Goal: Transaction & Acquisition: Download file/media

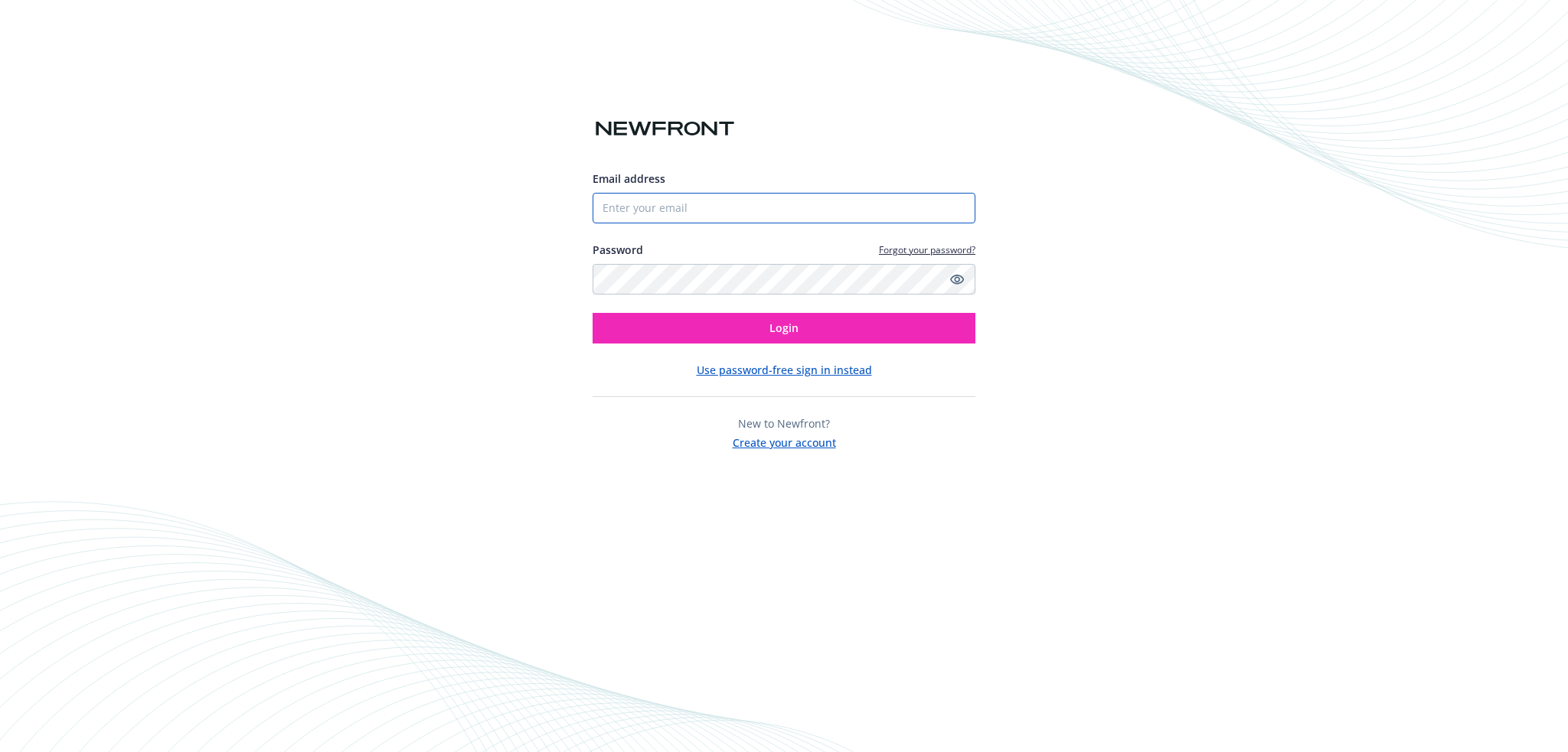
click at [665, 210] on input "Email address" at bounding box center [784, 207] width 383 height 30
click at [775, 212] on input "Email address" at bounding box center [784, 207] width 383 height 30
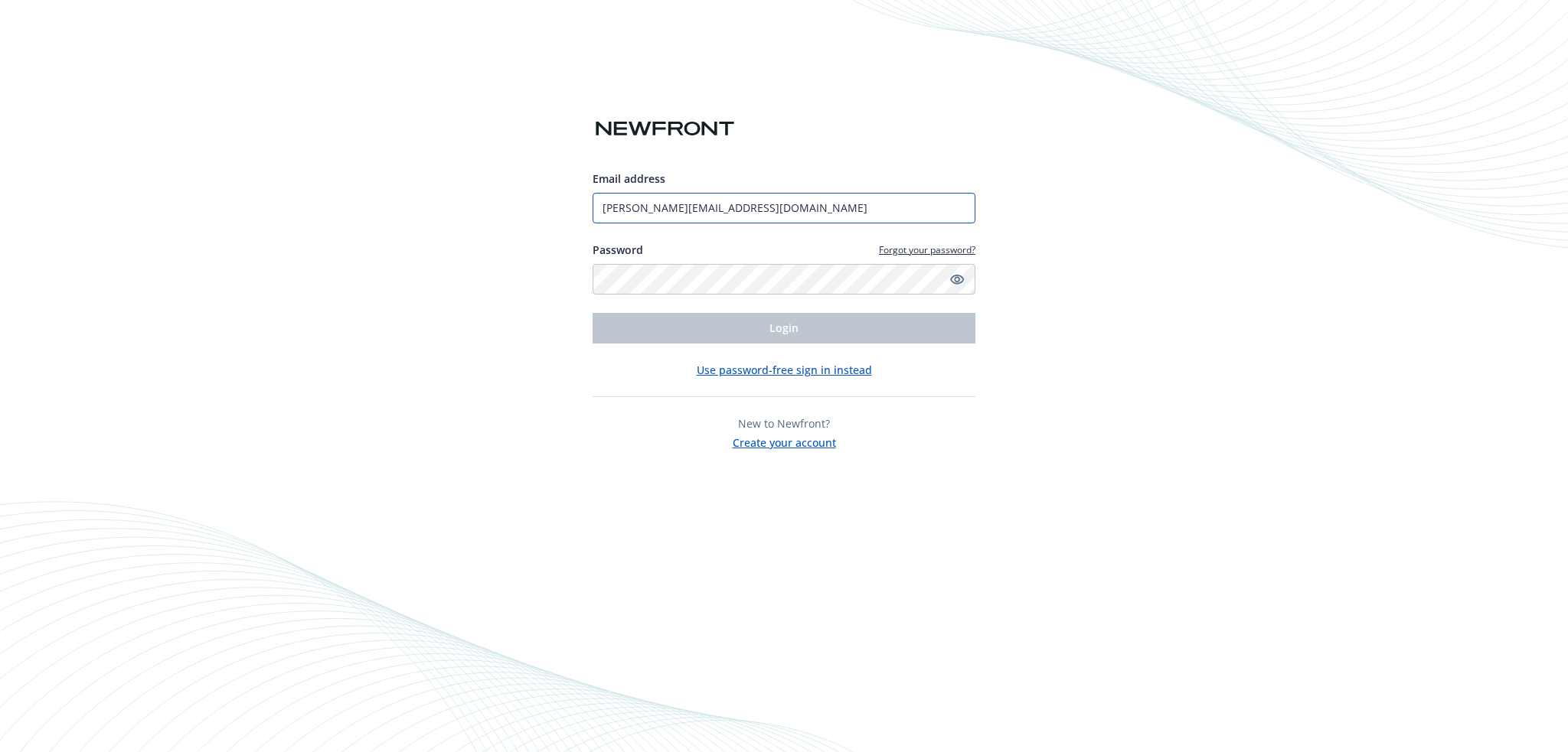
type input "[PERSON_NAME][EMAIL_ADDRESS][DOMAIN_NAME]"
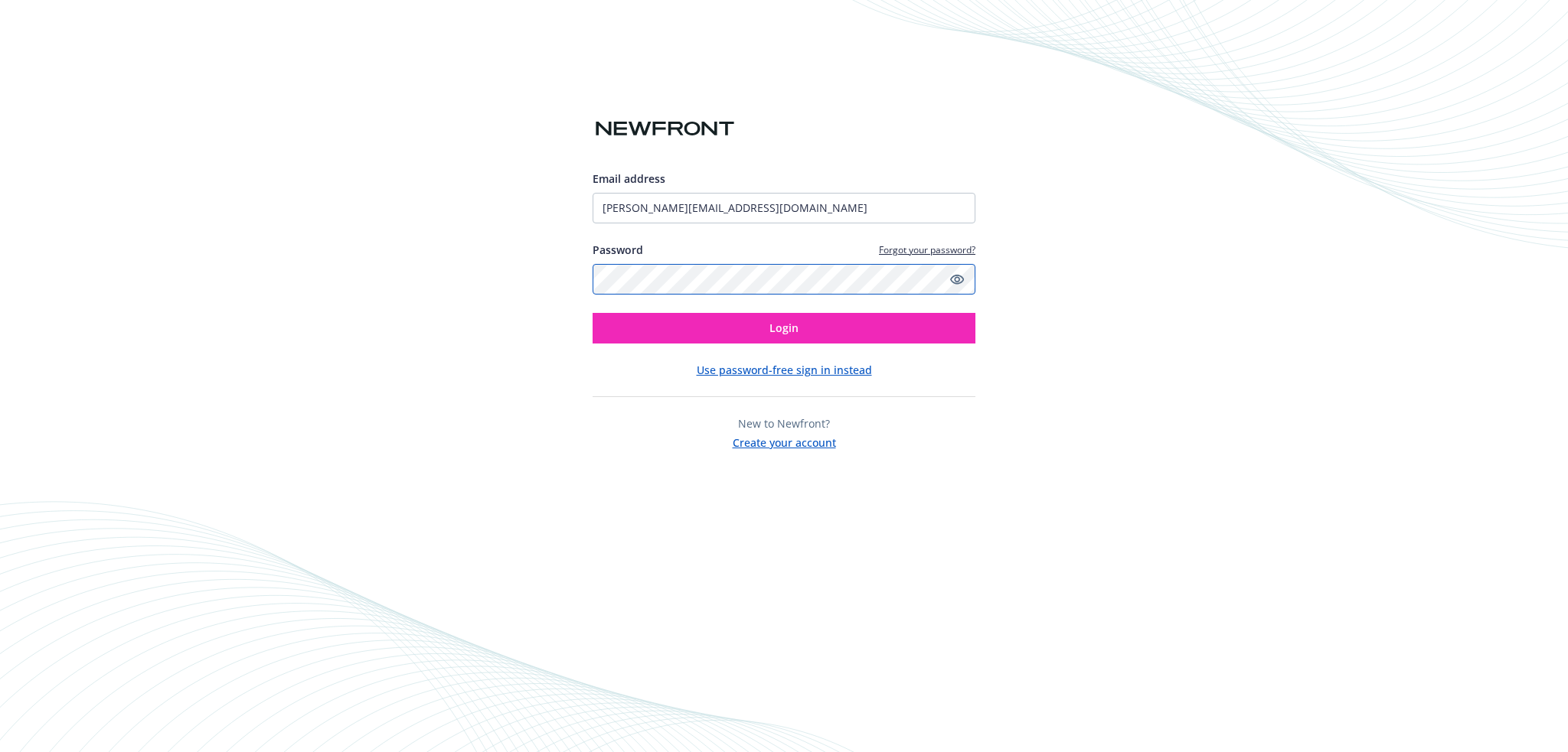
click at [592, 313] on button "Login" at bounding box center [784, 328] width 383 height 30
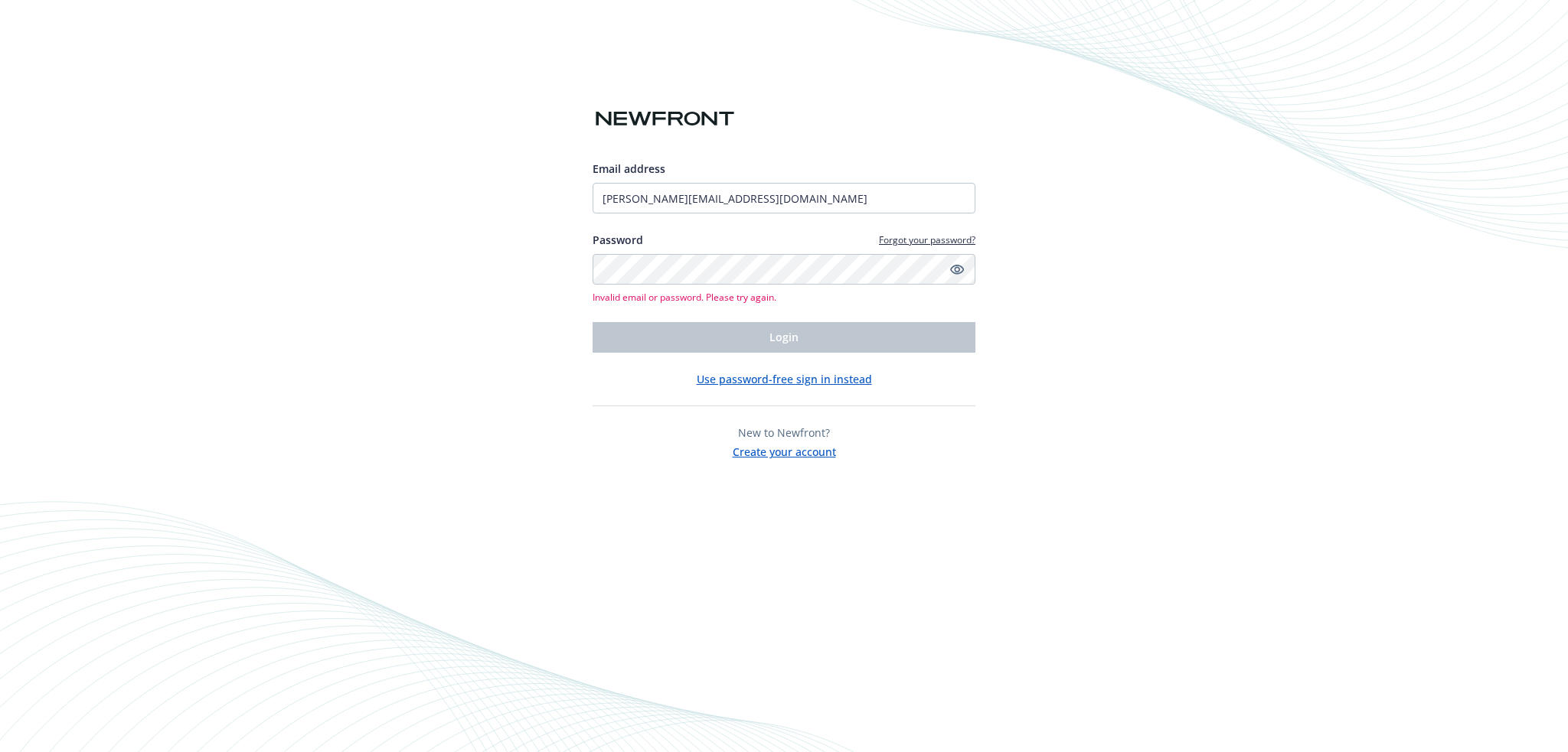
click at [824, 362] on div "Email address [PERSON_NAME][EMAIL_ADDRESS][DOMAIN_NAME] Password Forgot your pa…" at bounding box center [784, 310] width 383 height 299
click at [813, 376] on button "Use password-free sign in instead" at bounding box center [784, 380] width 176 height 16
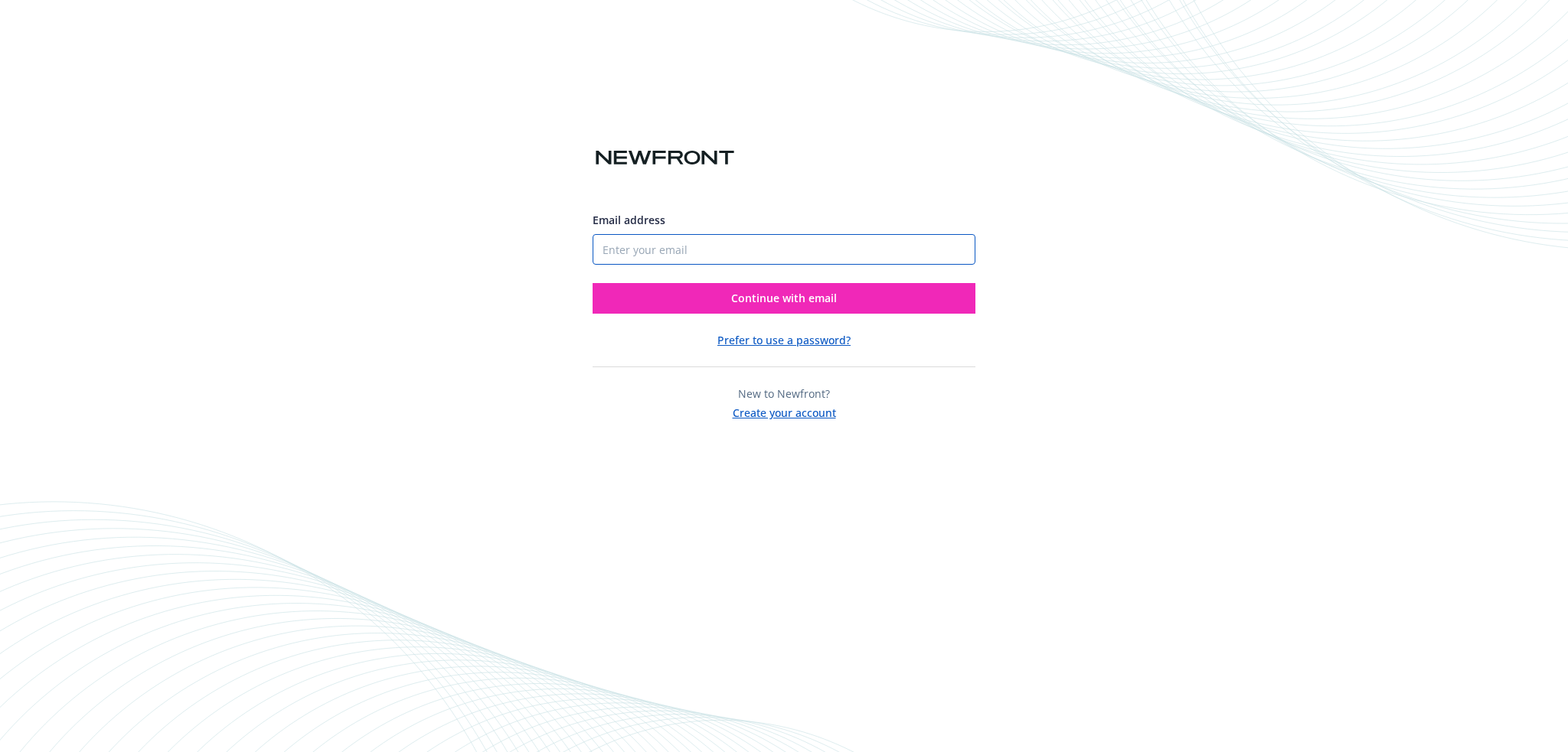
click at [765, 258] on input "Email address" at bounding box center [784, 249] width 383 height 30
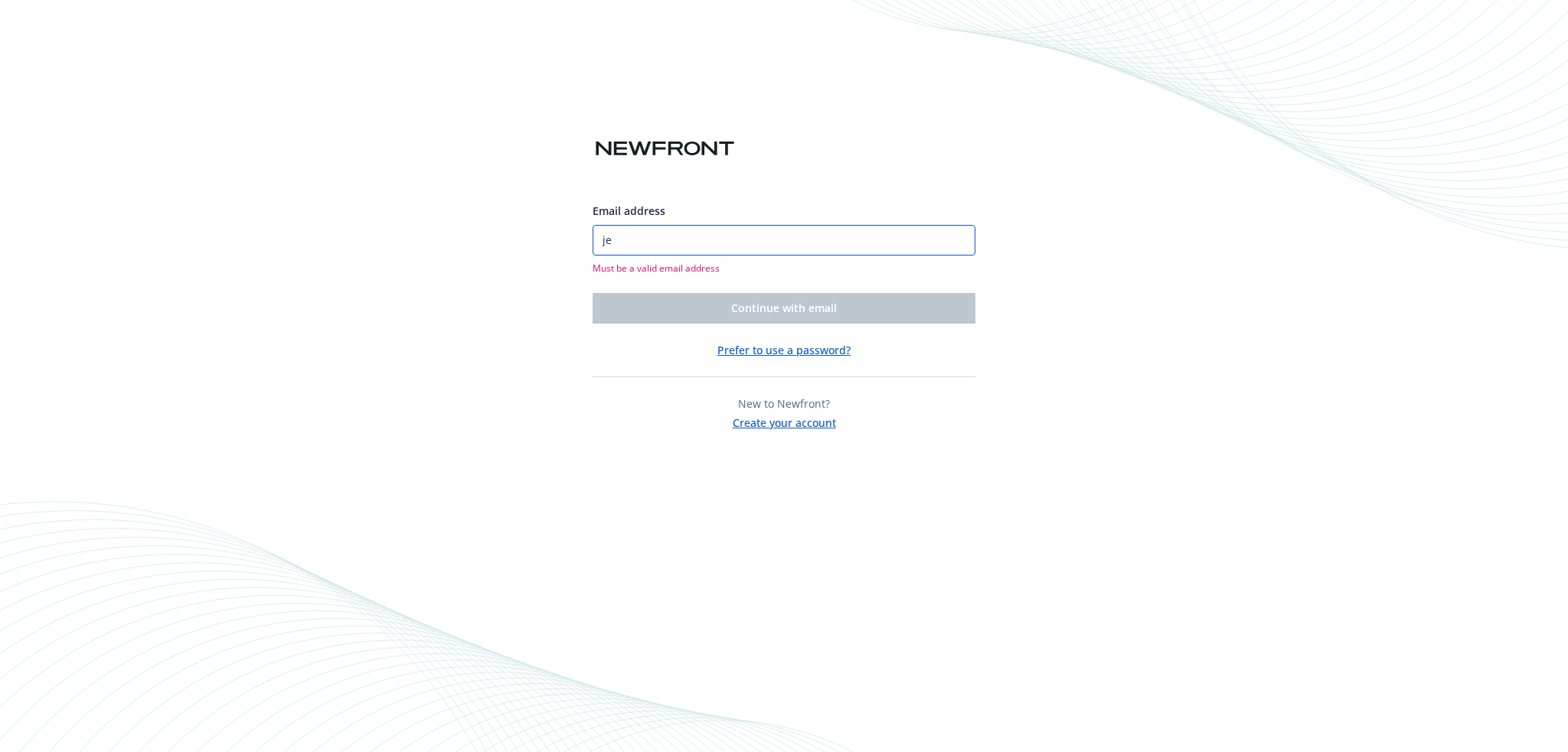
type input "j"
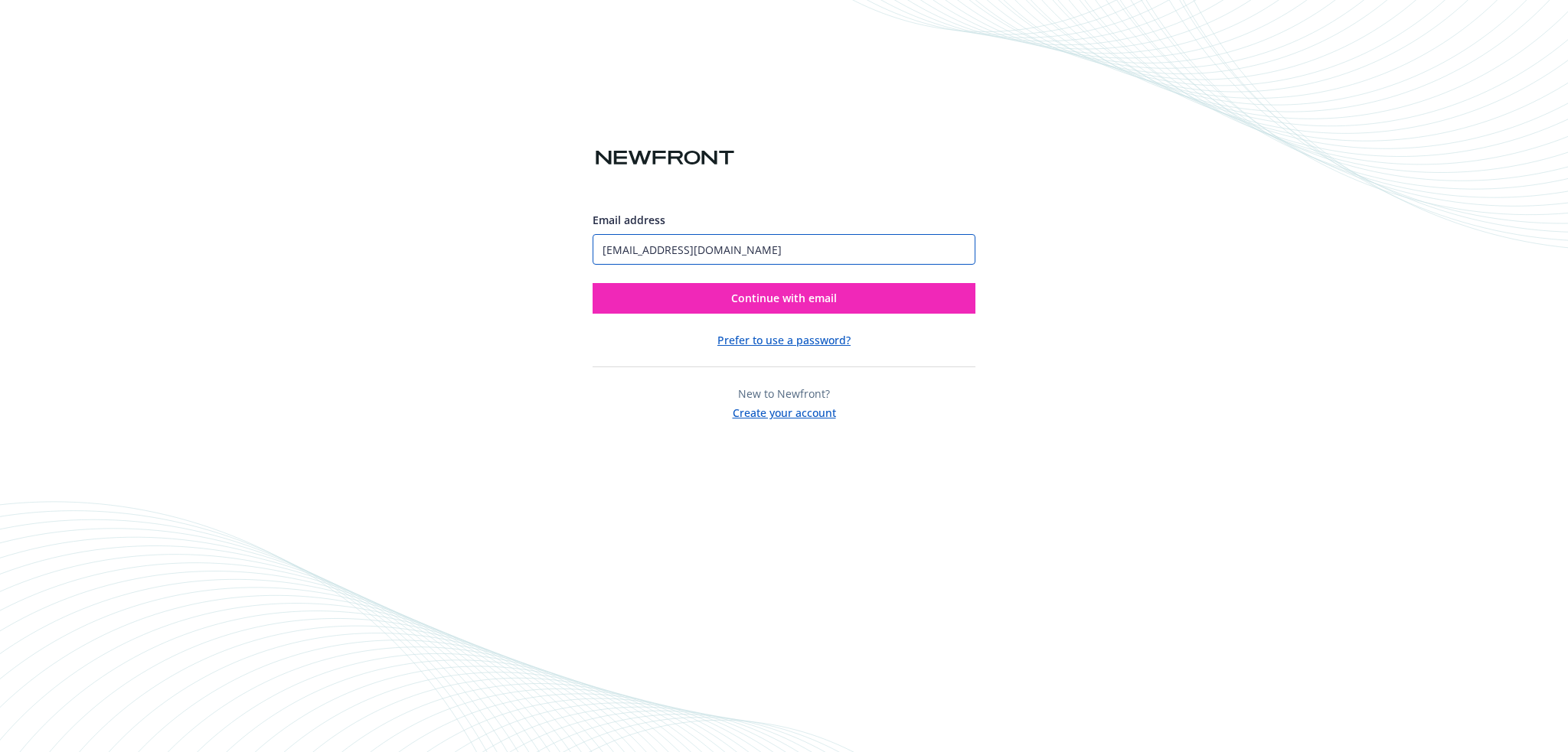
type input "[EMAIL_ADDRESS][DOMAIN_NAME]"
click at [592, 283] on button "Continue with email" at bounding box center [784, 298] width 383 height 30
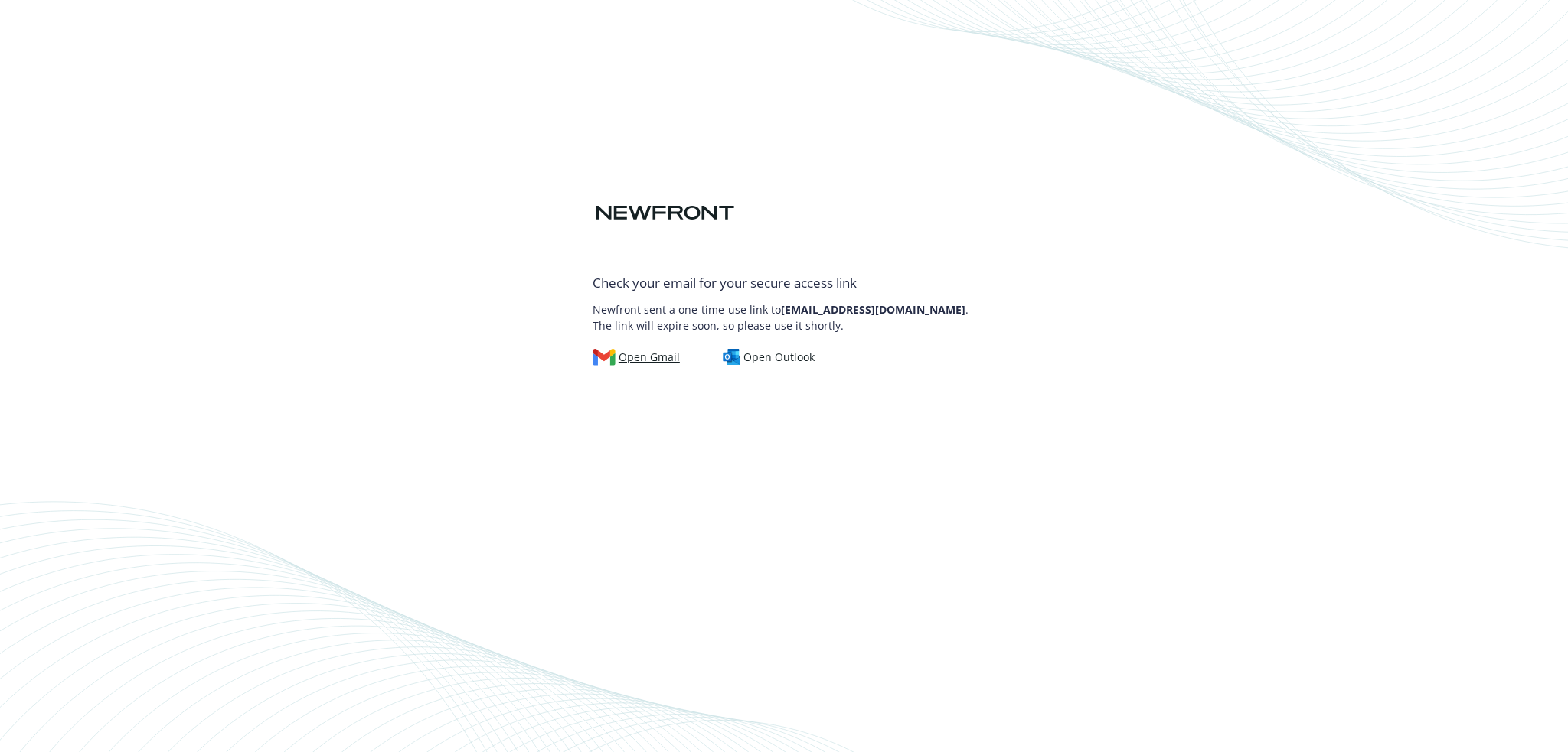
click at [610, 358] on img at bounding box center [604, 358] width 23 height 17
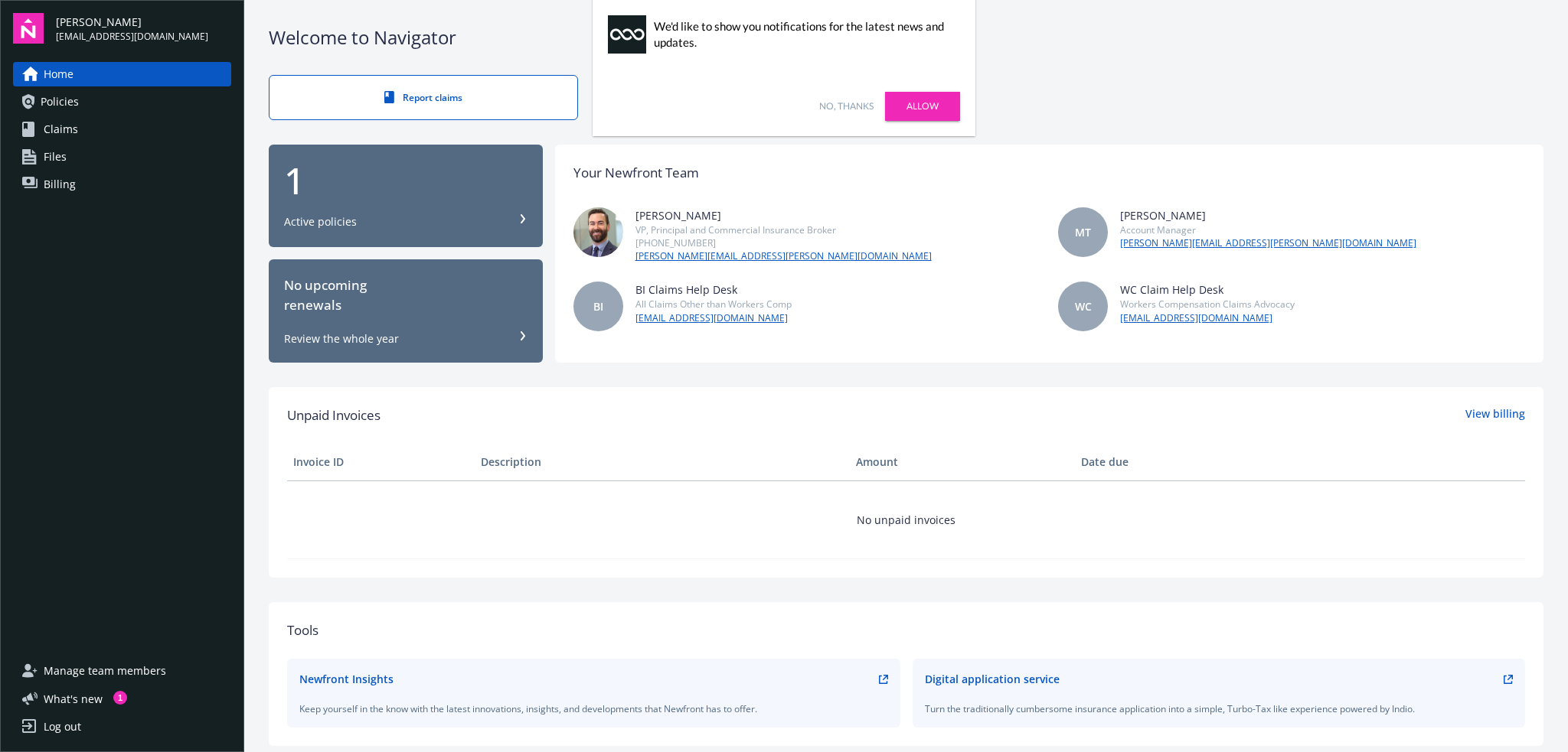
click at [845, 100] on link "No, thanks" at bounding box center [847, 106] width 54 height 14
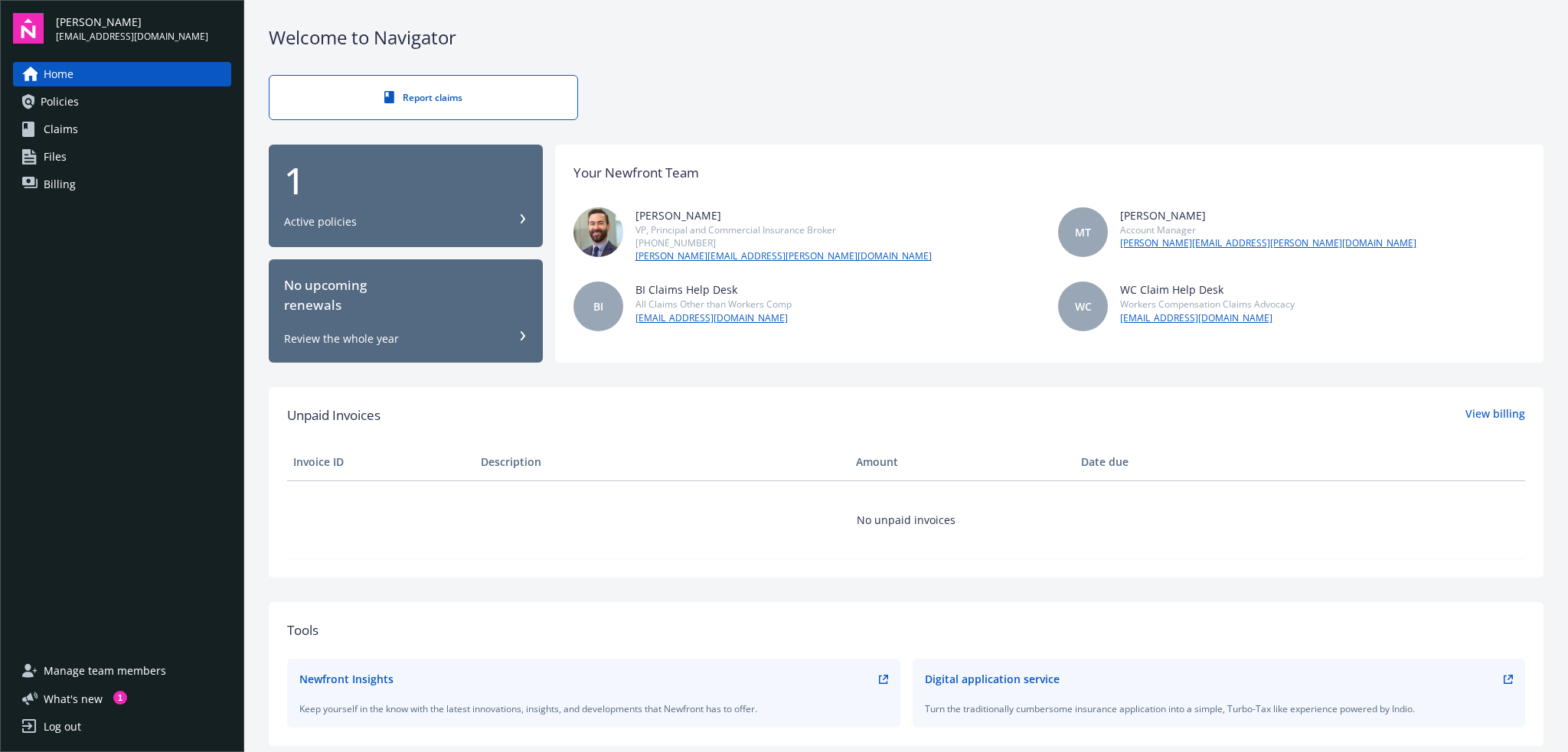
click at [487, 226] on div "Active policies" at bounding box center [405, 221] width 244 height 16
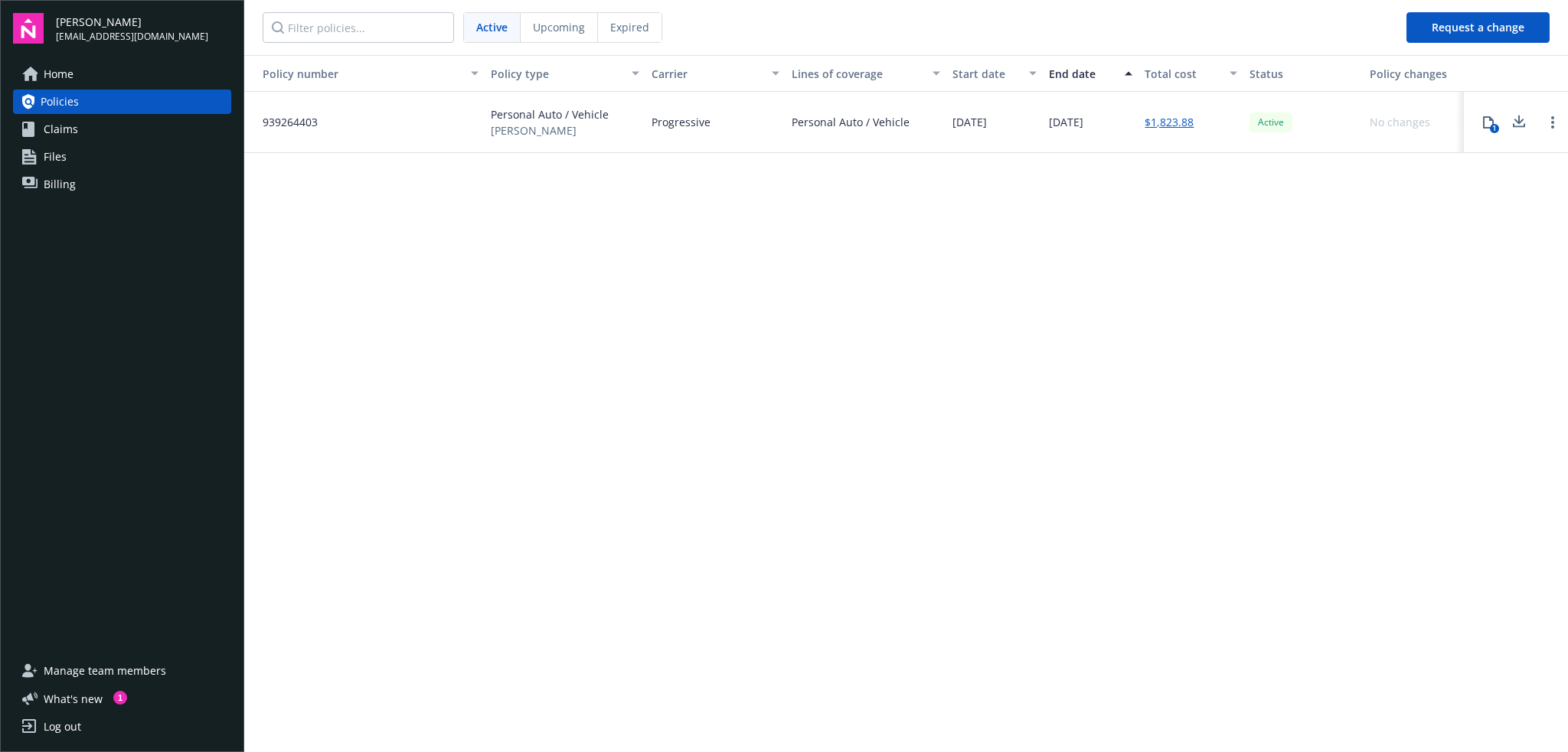
click at [441, 153] on div "939264403" at bounding box center [364, 122] width 240 height 62
click at [555, 112] on span "Personal Auto / Vehicle" at bounding box center [550, 115] width 118 height 16
click at [1486, 130] on button "1" at bounding box center [1488, 122] width 30 height 30
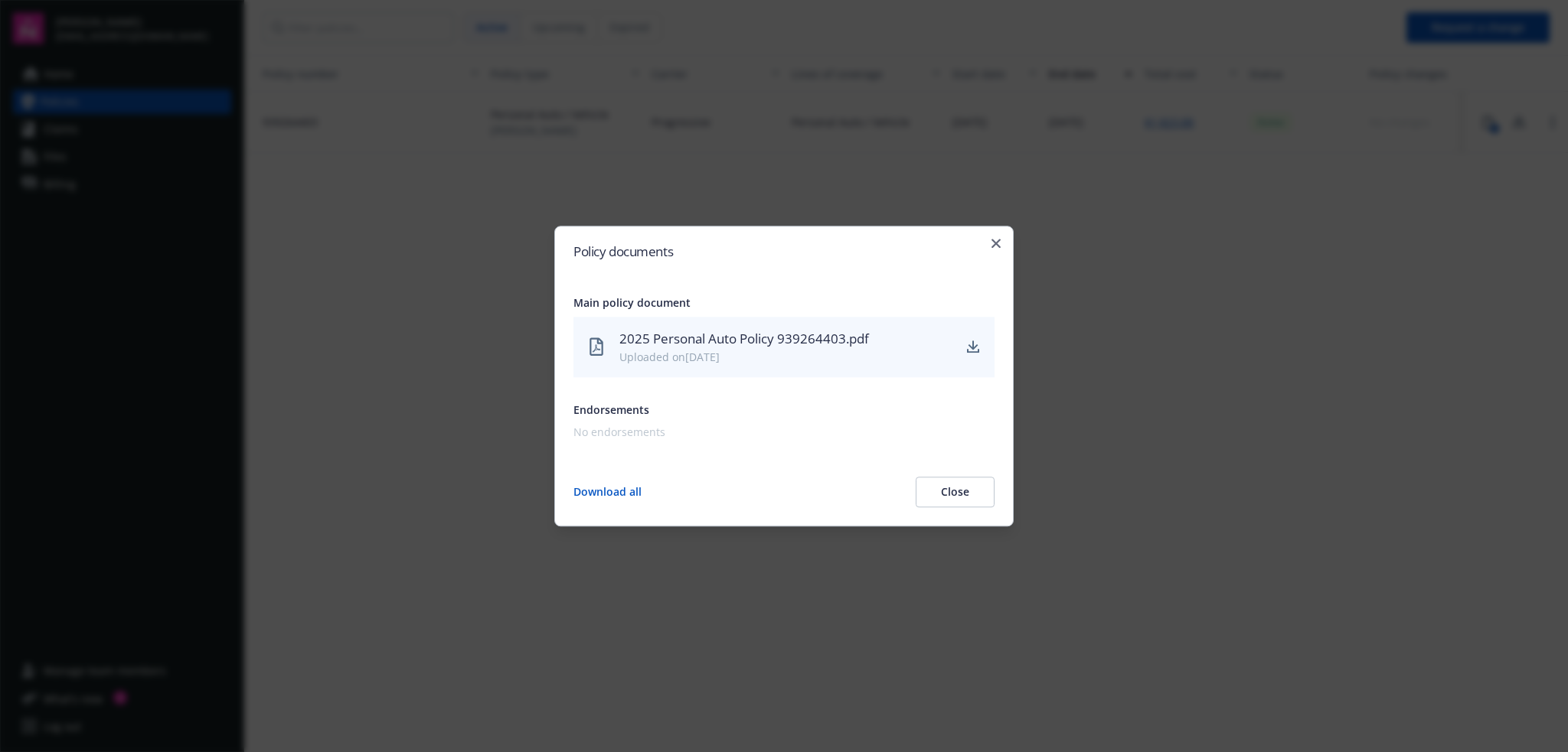
click at [682, 329] on div "2025 Personal Auto Policy 939264403.pdf" at bounding box center [785, 339] width 332 height 20
click at [611, 419] on div "Endorsements No endorsements" at bounding box center [784, 421] width 421 height 39
click at [968, 343] on icon "download" at bounding box center [973, 347] width 12 height 12
drag, startPoint x: 983, startPoint y: 244, endPoint x: 1003, endPoint y: 236, distance: 21.5
click at [986, 244] on div "Policy documents Main policy document 2025 Personal Auto Policy 939264403.pdf U…" at bounding box center [784, 376] width 459 height 301
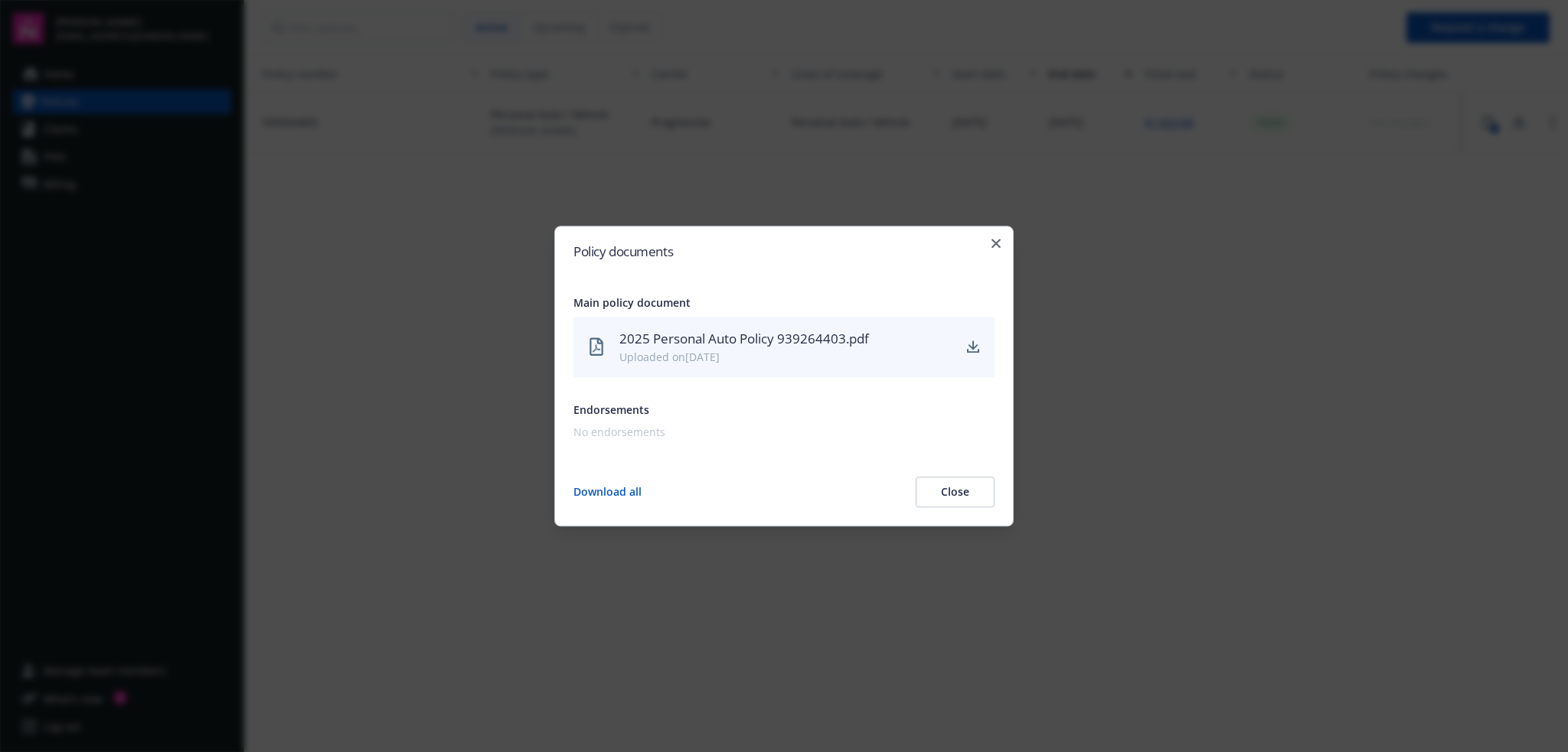
click at [1003, 236] on div "Policy documents Main policy document 2025 Personal Auto Policy 939264403.pdf U…" at bounding box center [784, 376] width 459 height 301
click at [998, 238] on div "Policy documents Main policy document 2025 Personal Auto Policy 939264403.pdf U…" at bounding box center [784, 376] width 459 height 301
click at [1004, 246] on div "Policy documents Main policy document 2025 Personal Auto Policy 939264403.pdf U…" at bounding box center [784, 376] width 459 height 301
click at [995, 239] on icon "button" at bounding box center [996, 243] width 9 height 9
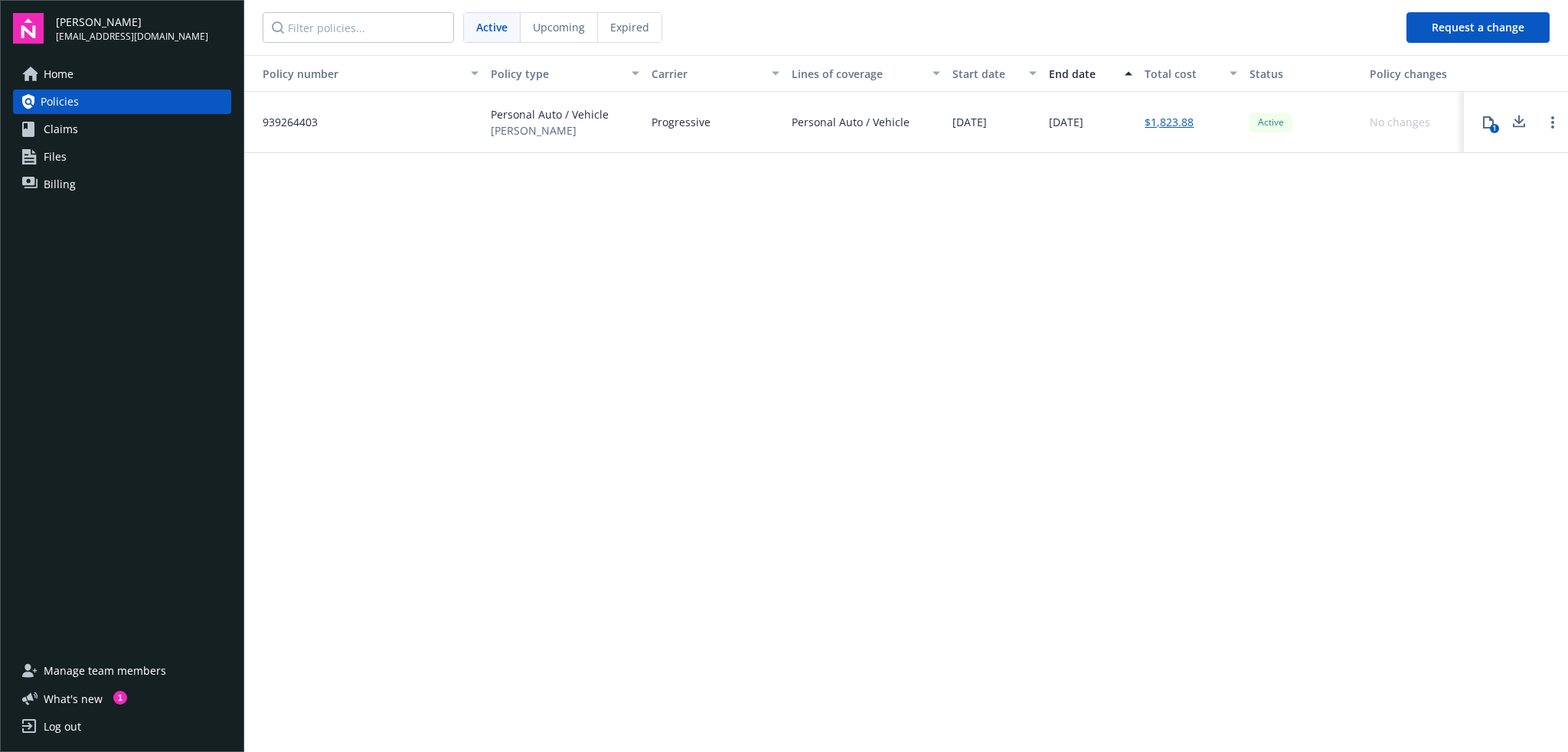
click at [39, 155] on link "Files" at bounding box center [122, 157] width 218 height 25
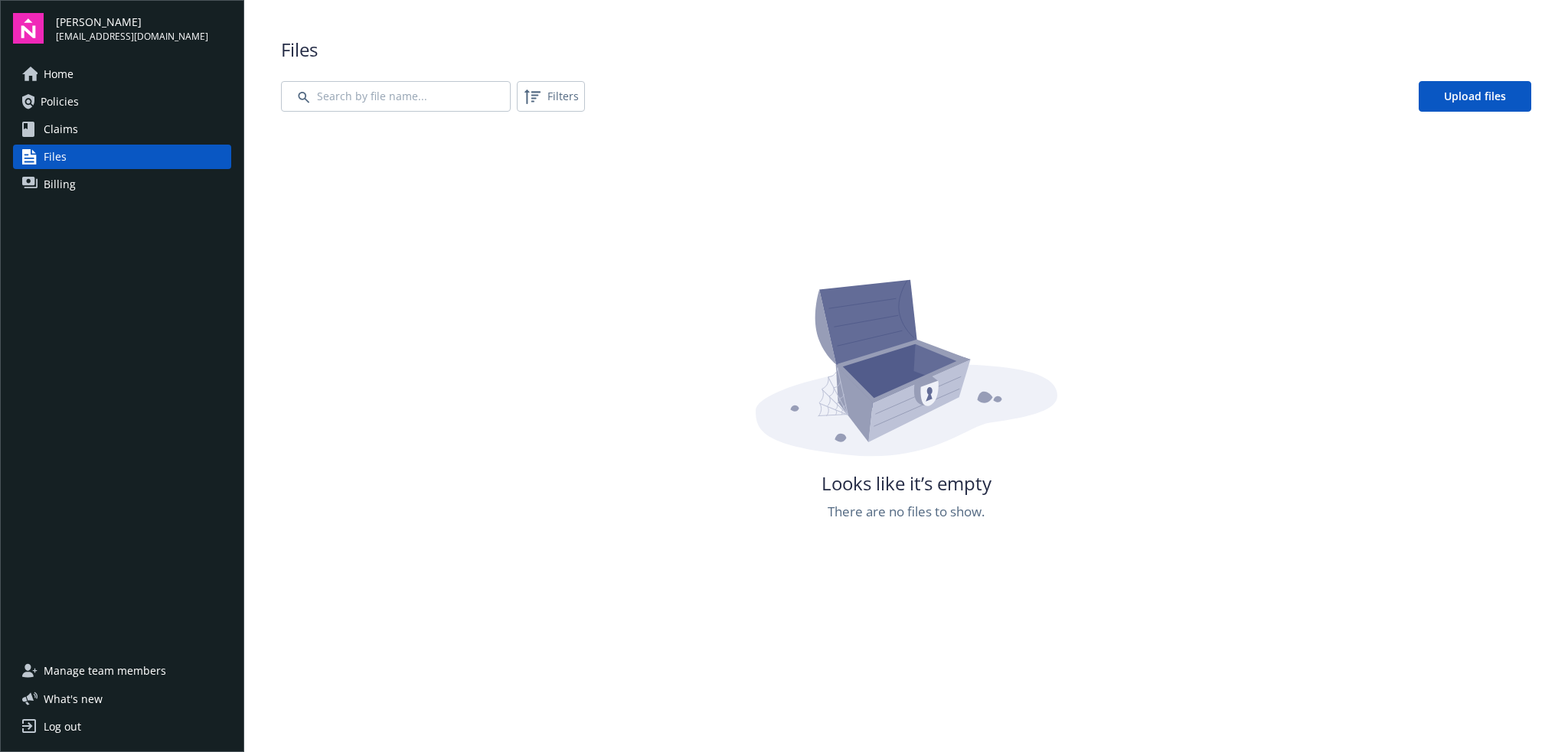
click at [71, 146] on link "Files" at bounding box center [122, 157] width 218 height 25
click at [78, 130] on link "Claims" at bounding box center [122, 130] width 218 height 25
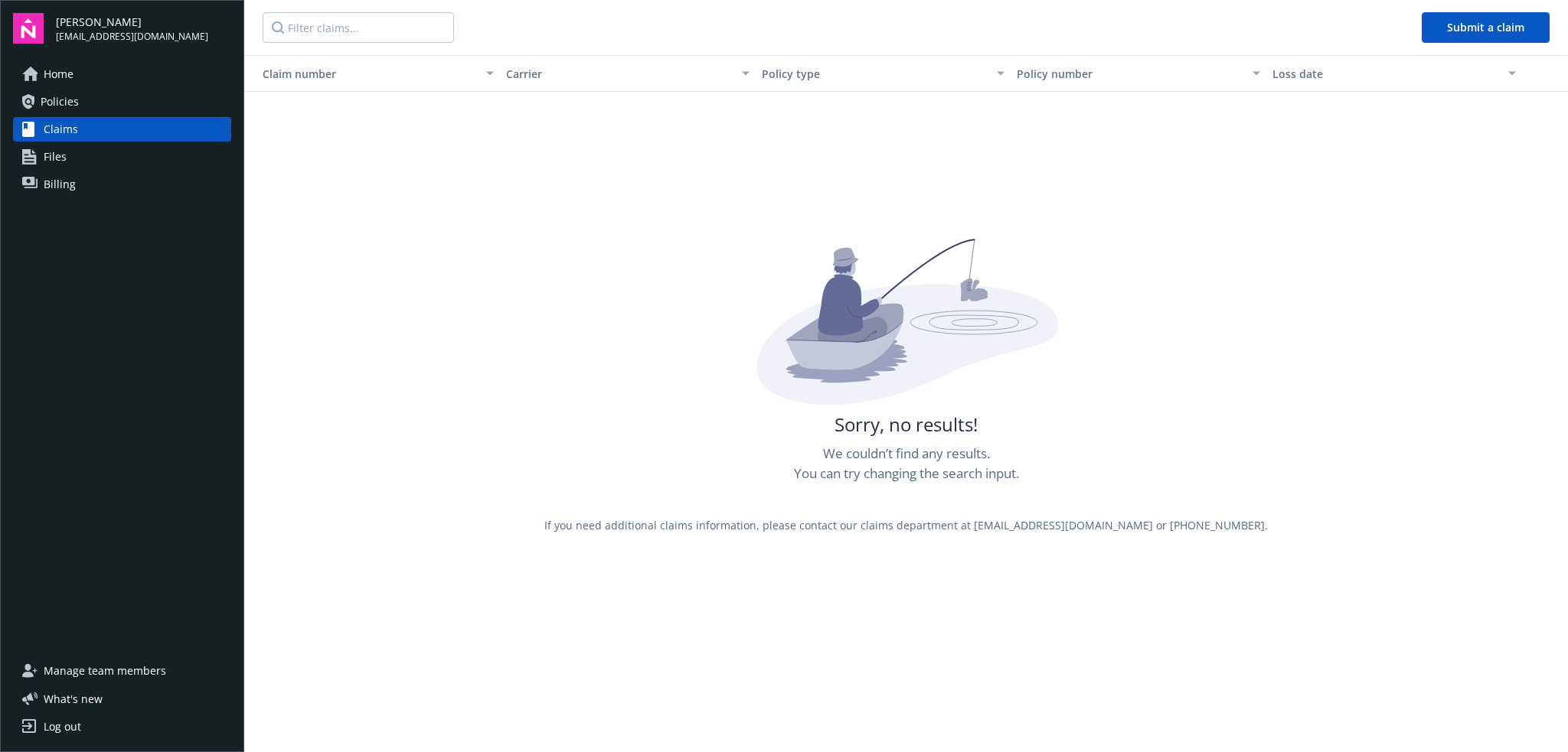
click at [92, 107] on link "Policies" at bounding box center [122, 102] width 218 height 25
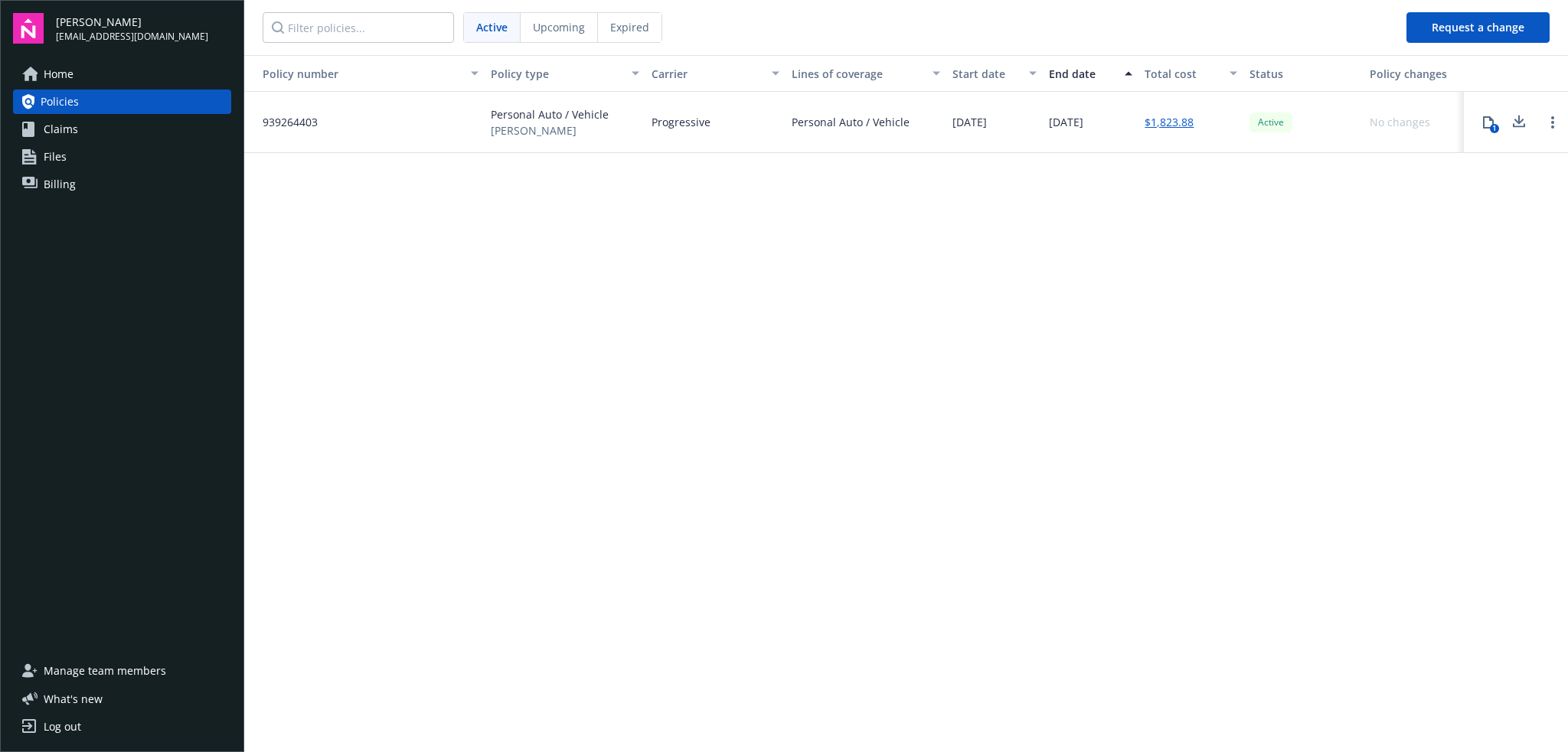
click at [80, 695] on span "What ' s new" at bounding box center [73, 700] width 59 height 16
click at [28, 29] on img at bounding box center [28, 28] width 30 height 30
click at [1557, 121] on link "Open options" at bounding box center [1553, 122] width 18 height 18
click at [1098, 398] on div "Policy number Policy type Carrier Lines of coverage Start date End date Total c…" at bounding box center [907, 402] width 1324 height 695
click at [615, 56] on button "Policy type" at bounding box center [565, 73] width 161 height 37
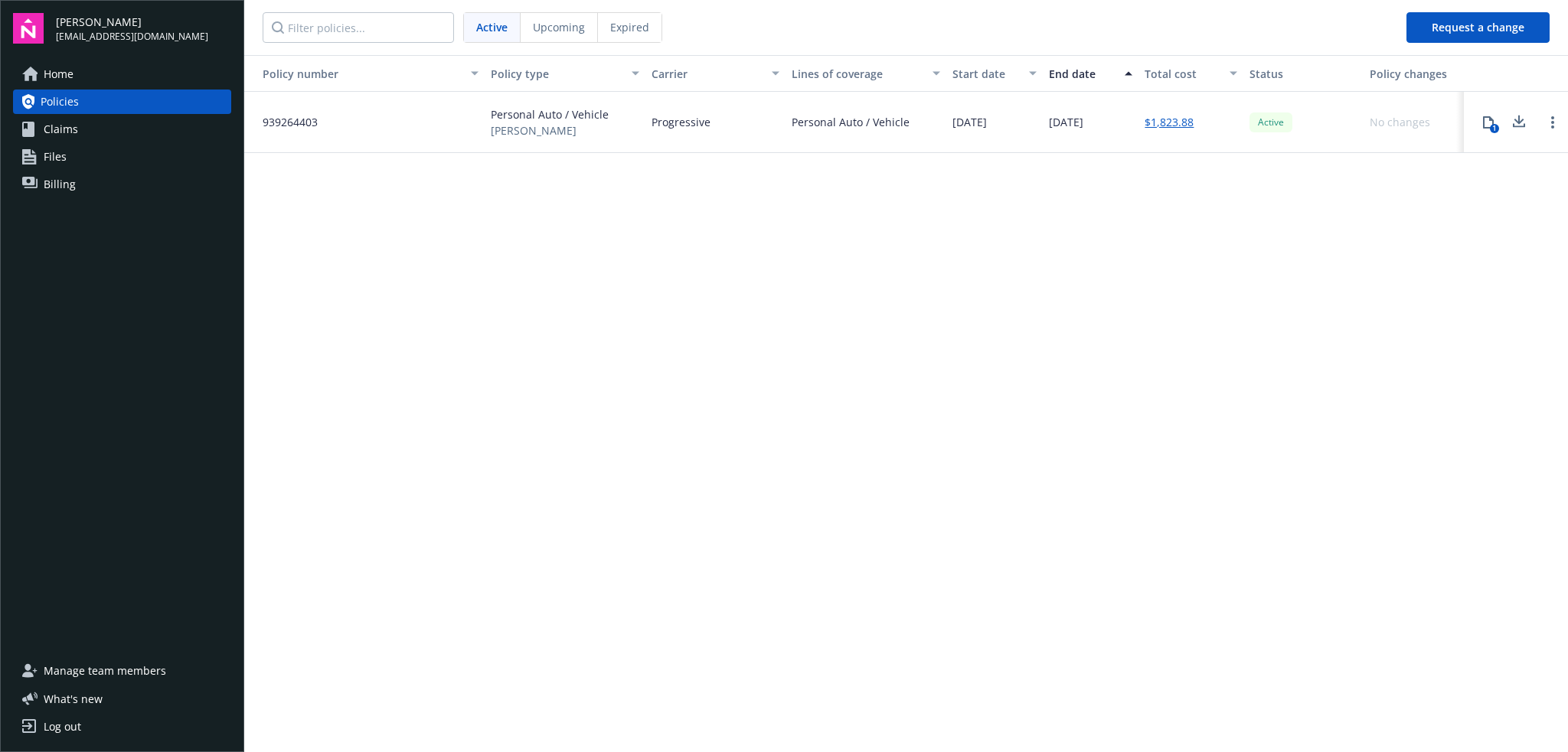
click at [629, 39] on div "Expired" at bounding box center [629, 27] width 63 height 29
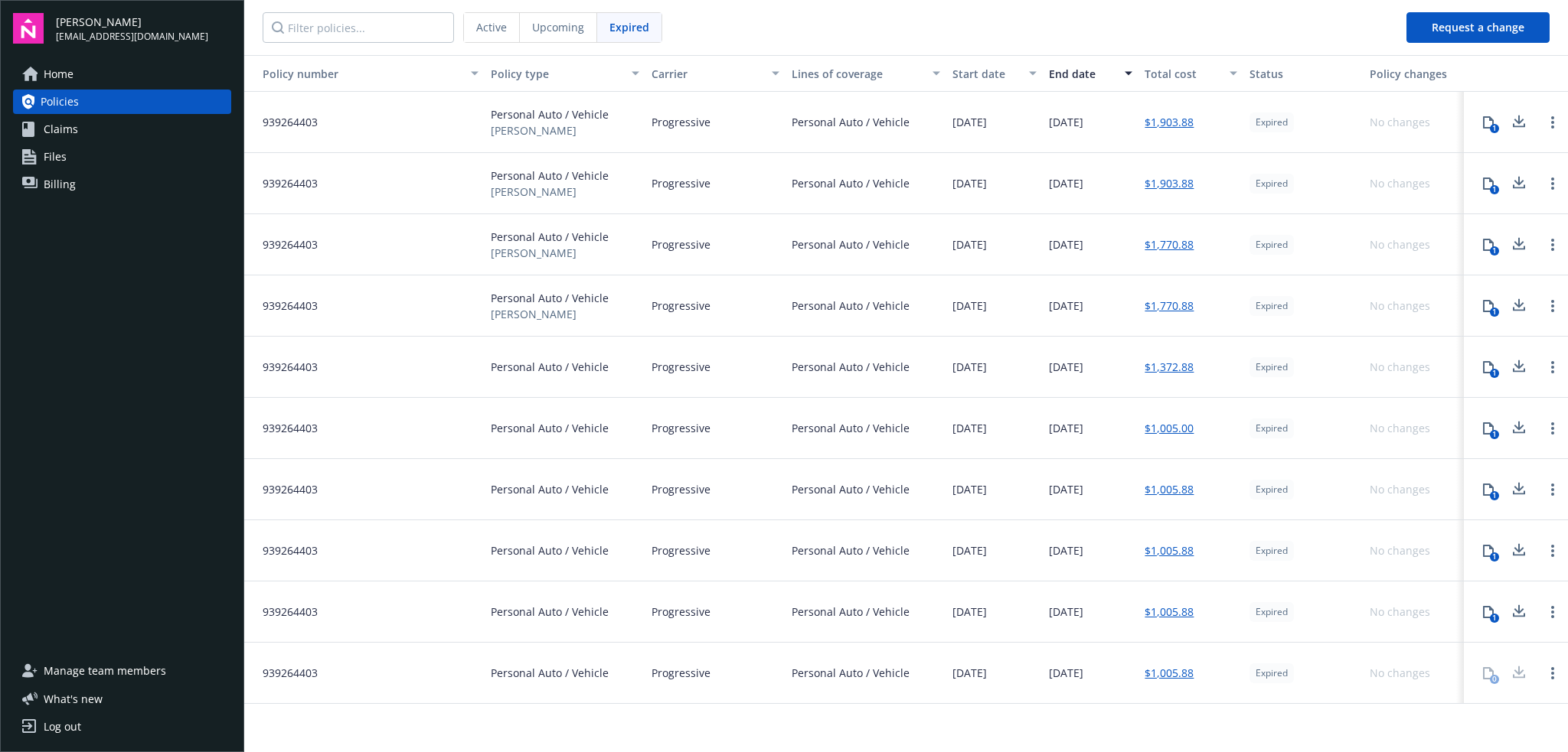
click at [569, 30] on span "Upcoming" at bounding box center [558, 27] width 52 height 16
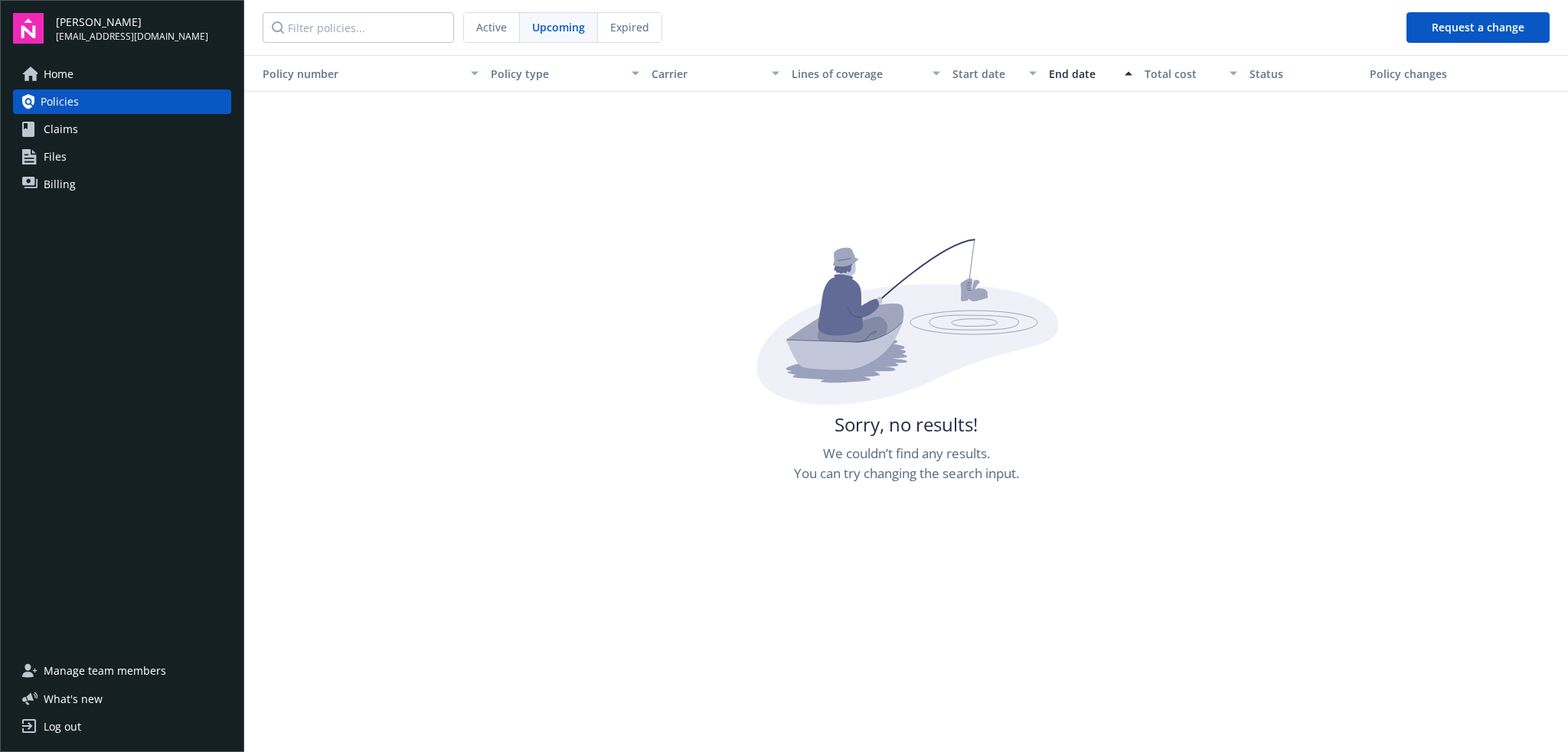
click at [506, 30] on div "Active" at bounding box center [492, 27] width 56 height 29
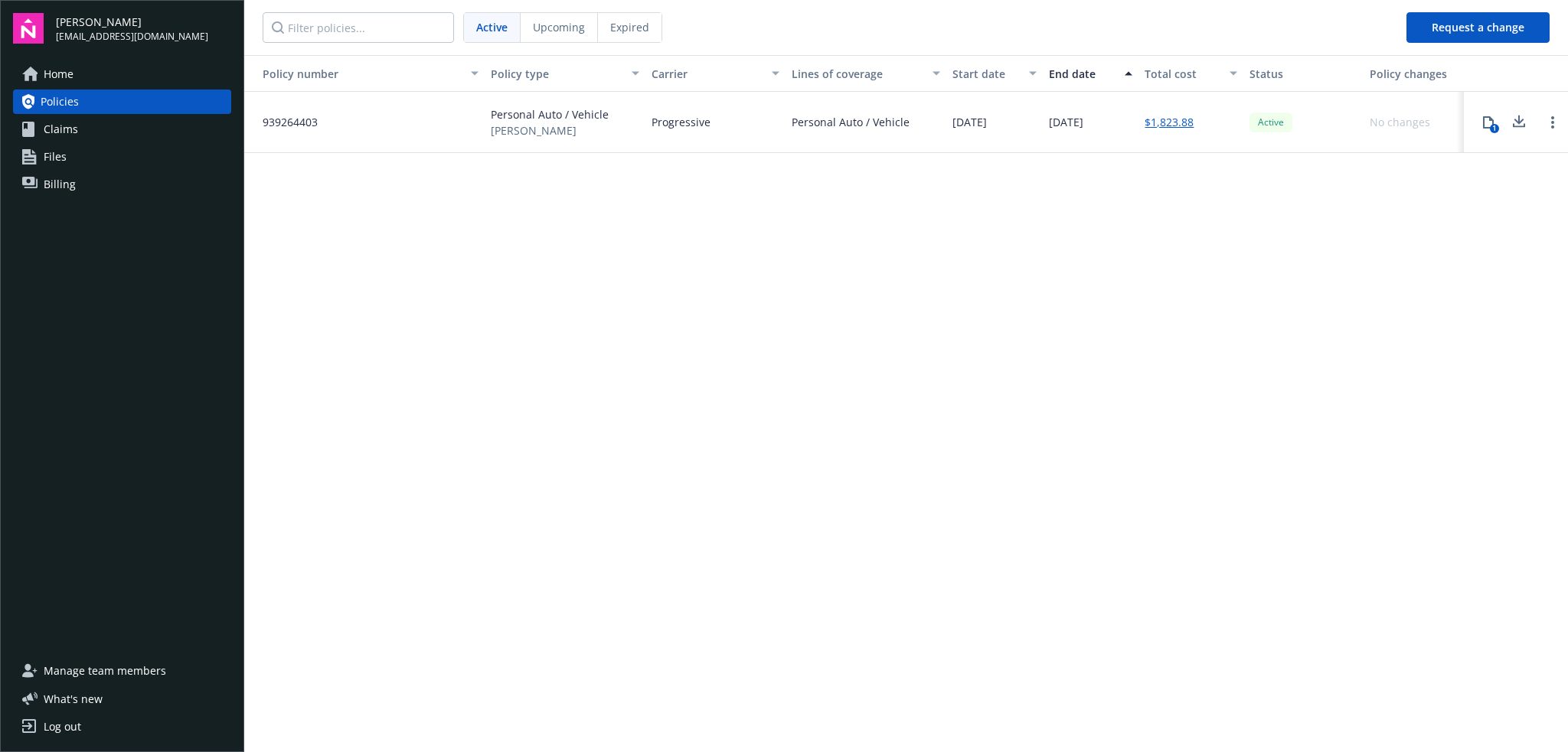
click at [602, 15] on div "Expired" at bounding box center [629, 27] width 63 height 29
